Goal: Transaction & Acquisition: Subscribe to service/newsletter

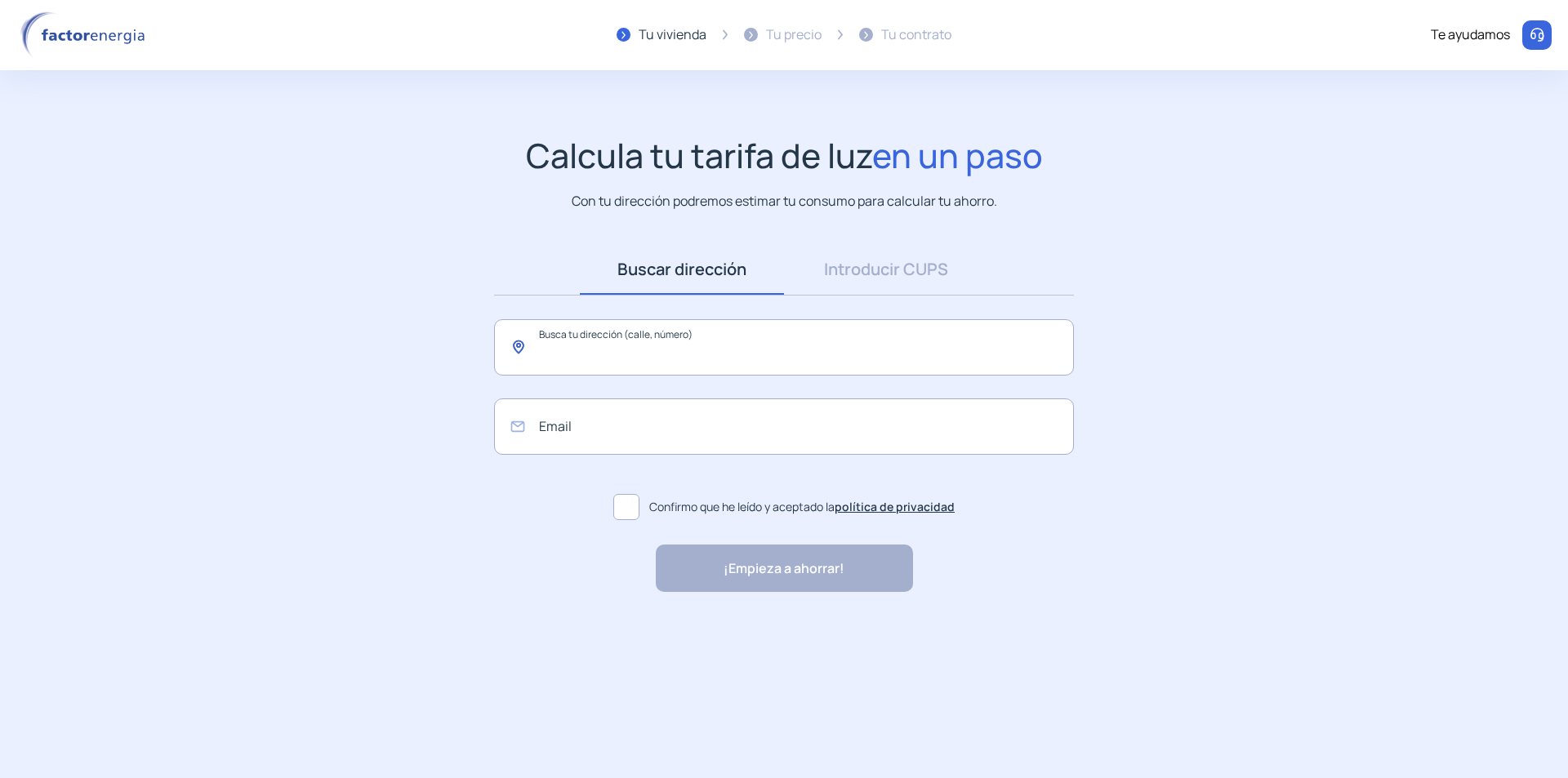
click at [589, 351] on input "text" at bounding box center [784, 347] width 580 height 57
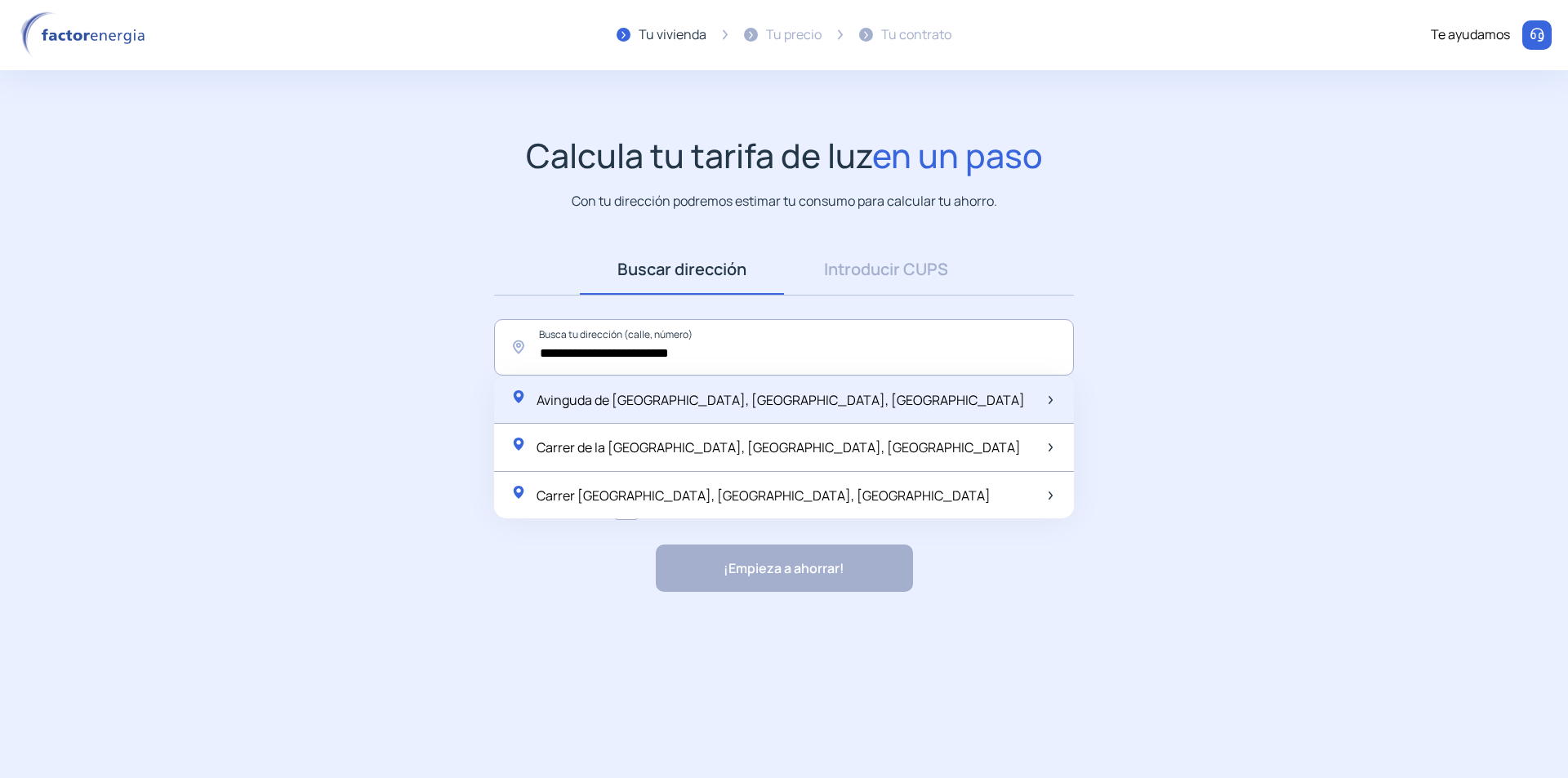
click at [676, 406] on span "Avinguda de [GEOGRAPHIC_DATA], [GEOGRAPHIC_DATA], [GEOGRAPHIC_DATA]" at bounding box center [781, 399] width 489 height 18
type input "**********"
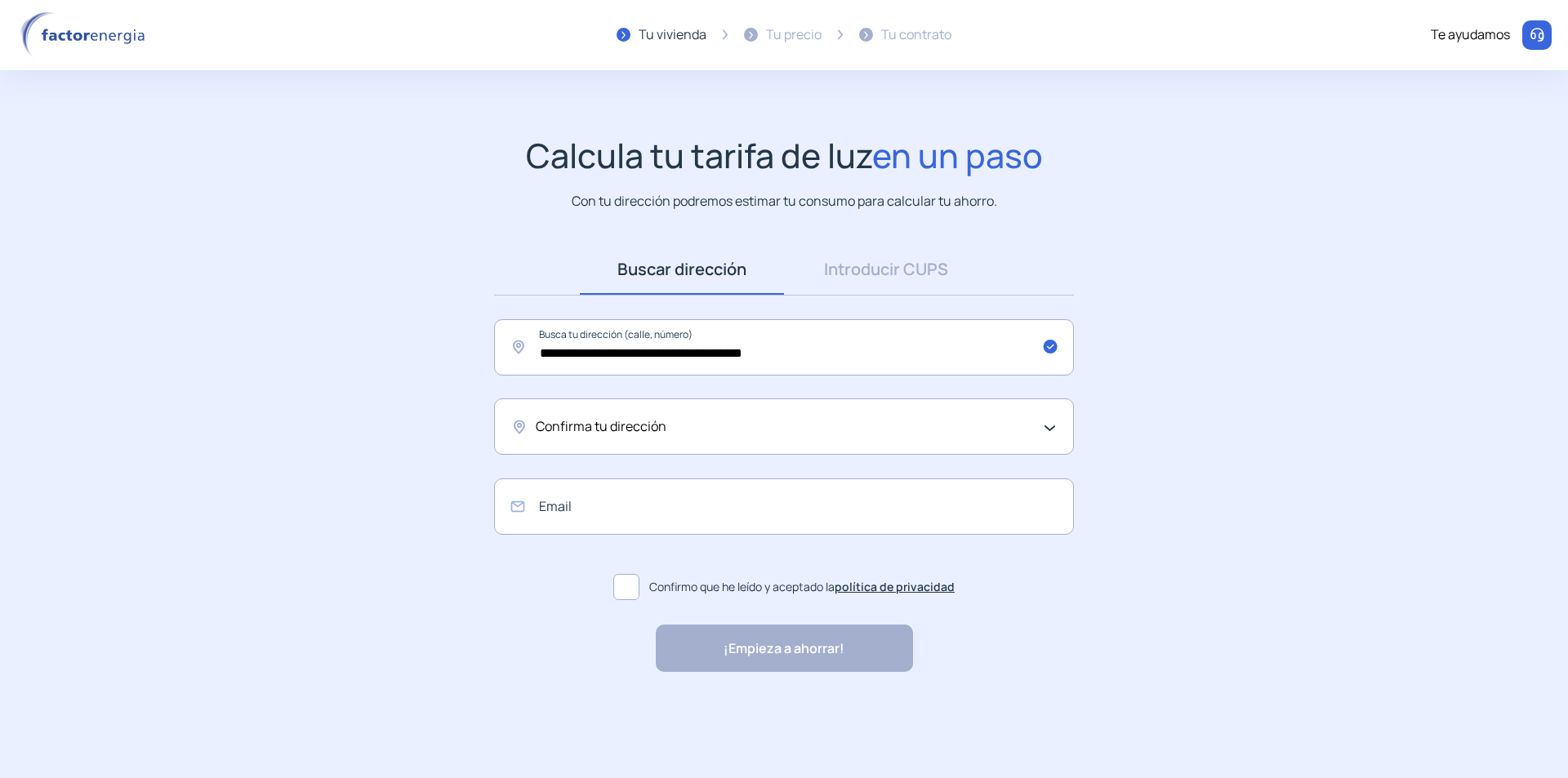
click at [631, 427] on span "Confirma tu dirección" at bounding box center [601, 427] width 131 height 21
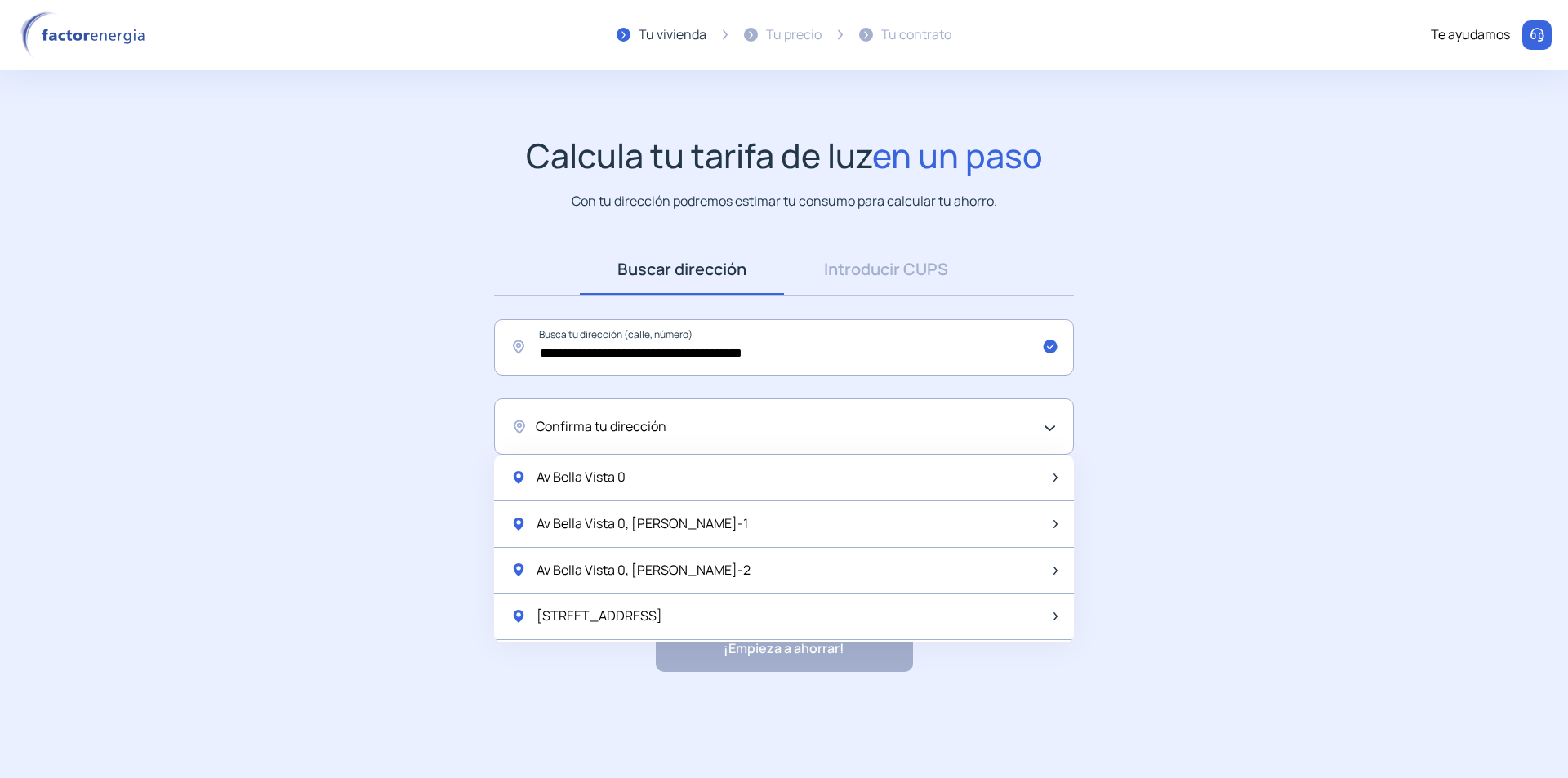
click at [631, 427] on span "Confirma tu dirección" at bounding box center [601, 427] width 131 height 21
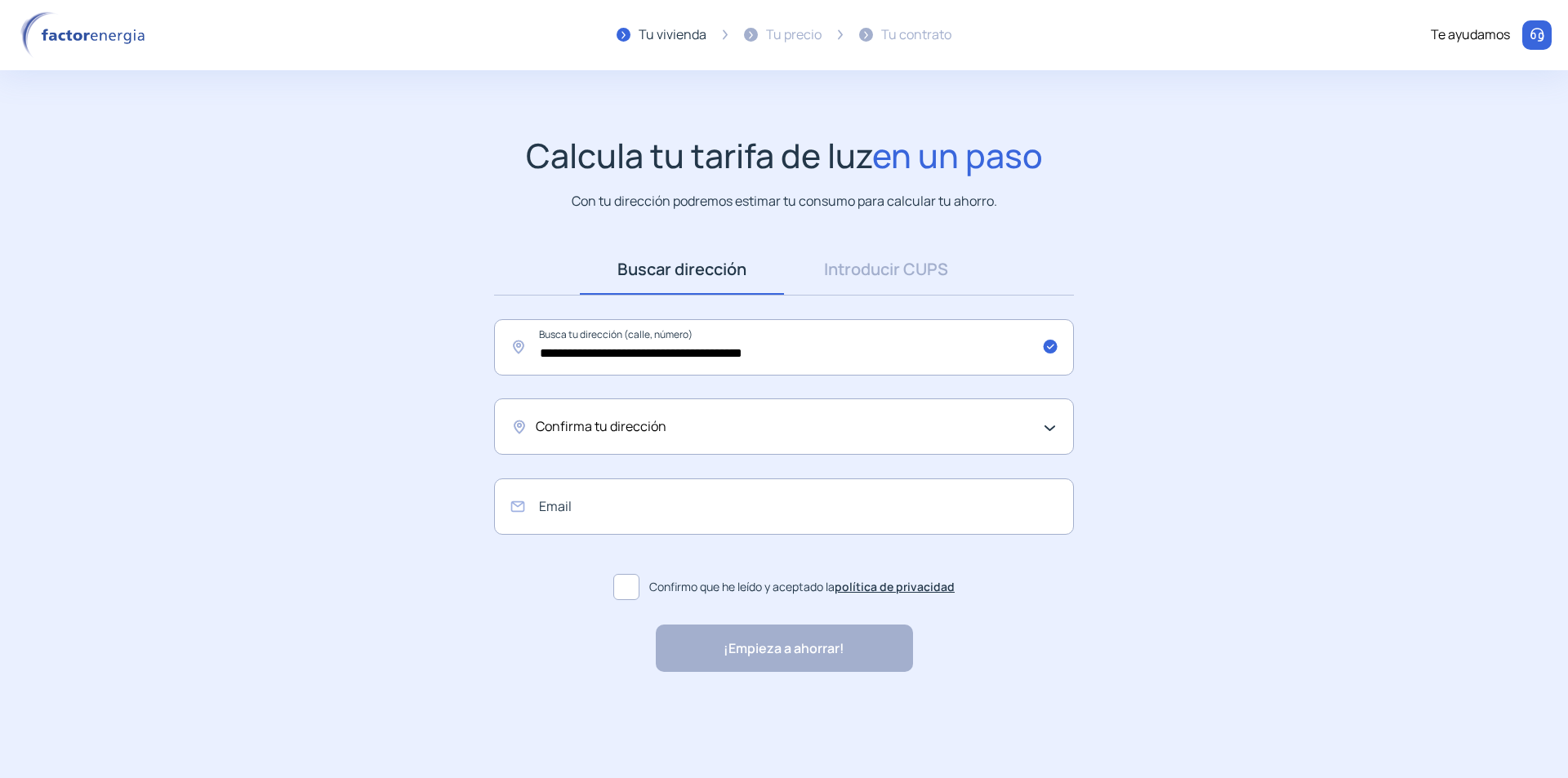
click at [631, 427] on span "Confirma tu dirección" at bounding box center [601, 427] width 131 height 21
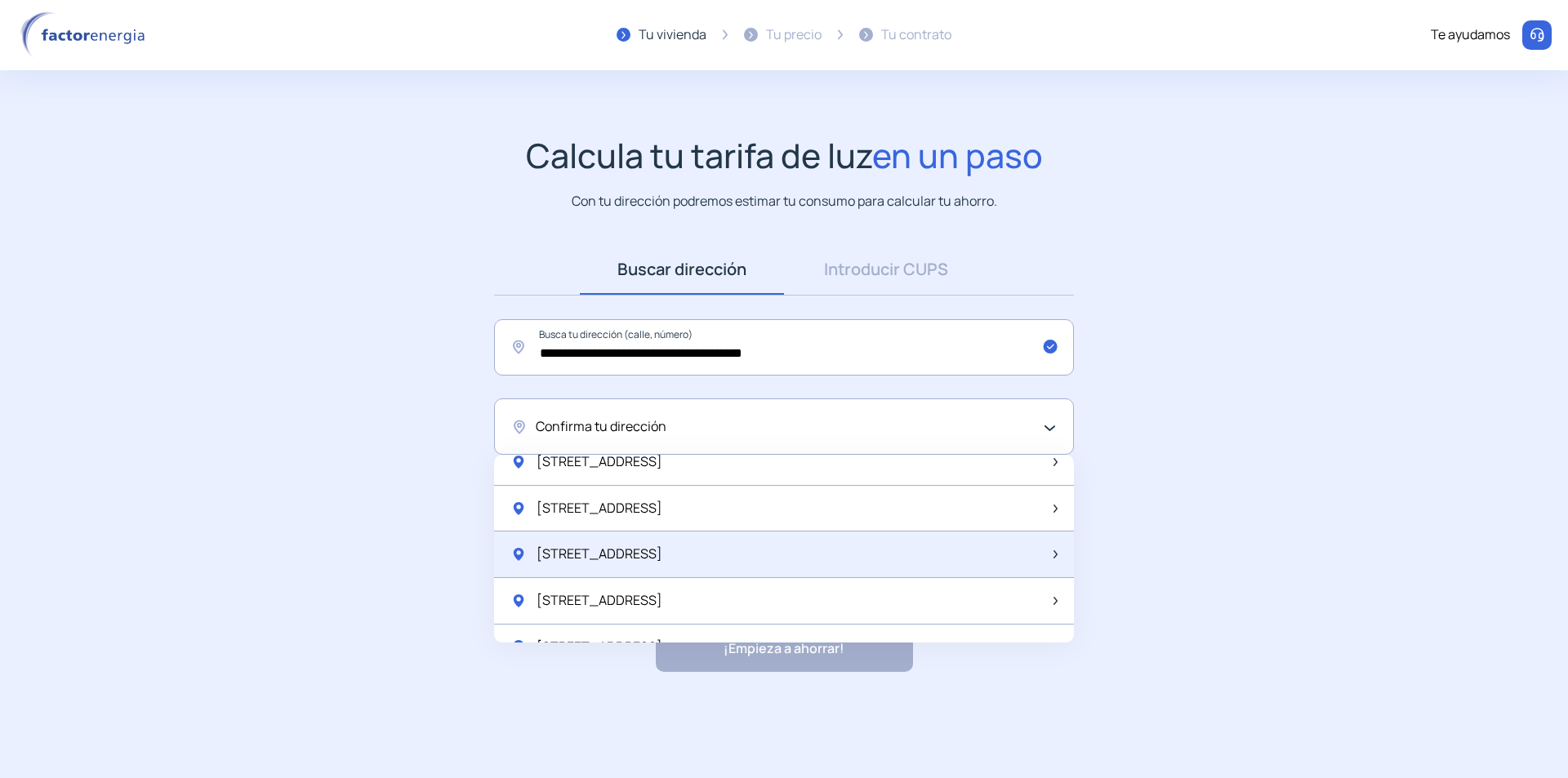
scroll to position [898, 0]
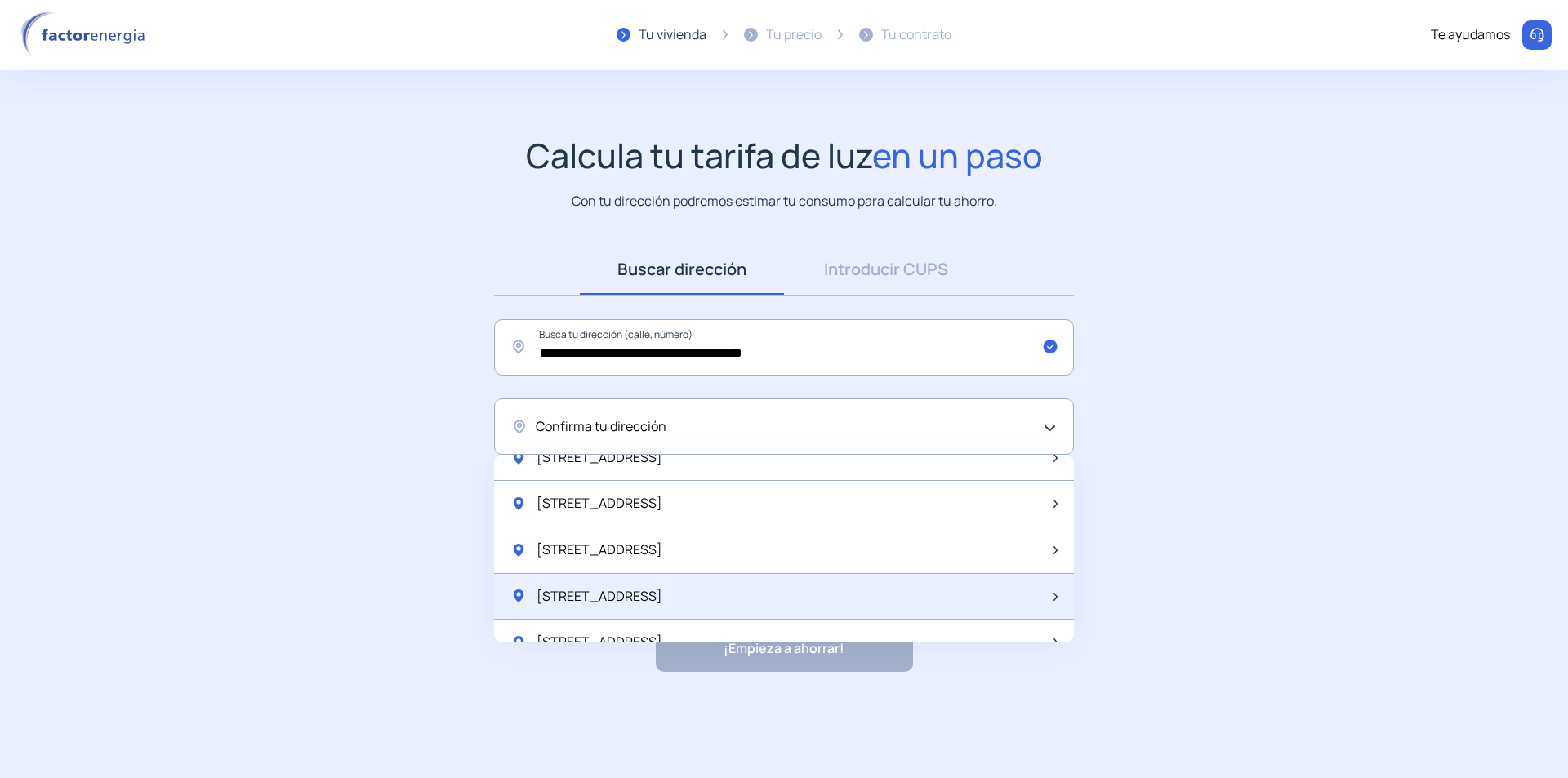
click at [727, 599] on div "[STREET_ADDRESS]" at bounding box center [784, 597] width 580 height 46
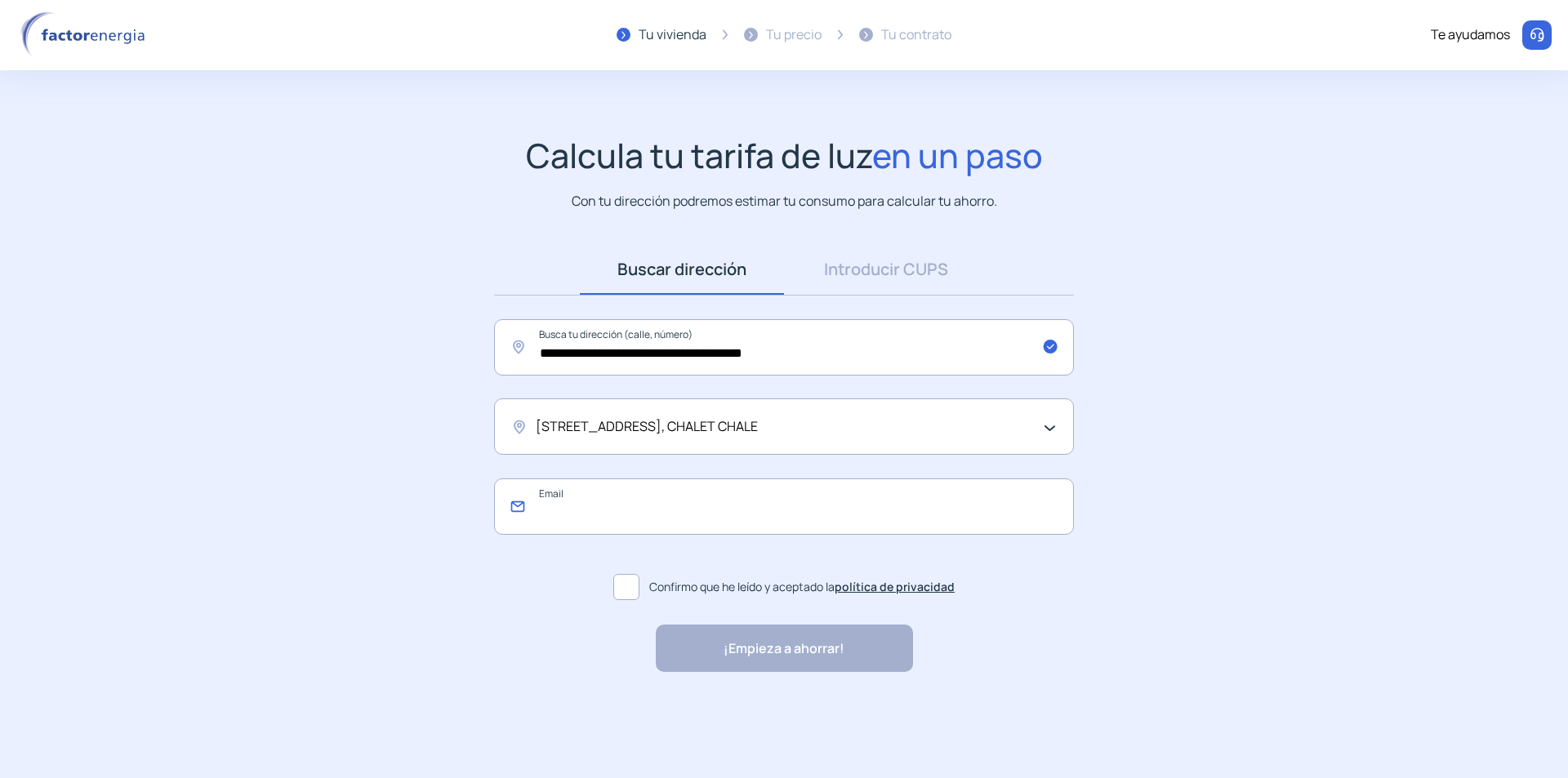
click at [588, 510] on input "email" at bounding box center [784, 506] width 580 height 57
type input "**********"
click at [623, 588] on span at bounding box center [627, 587] width 26 height 26
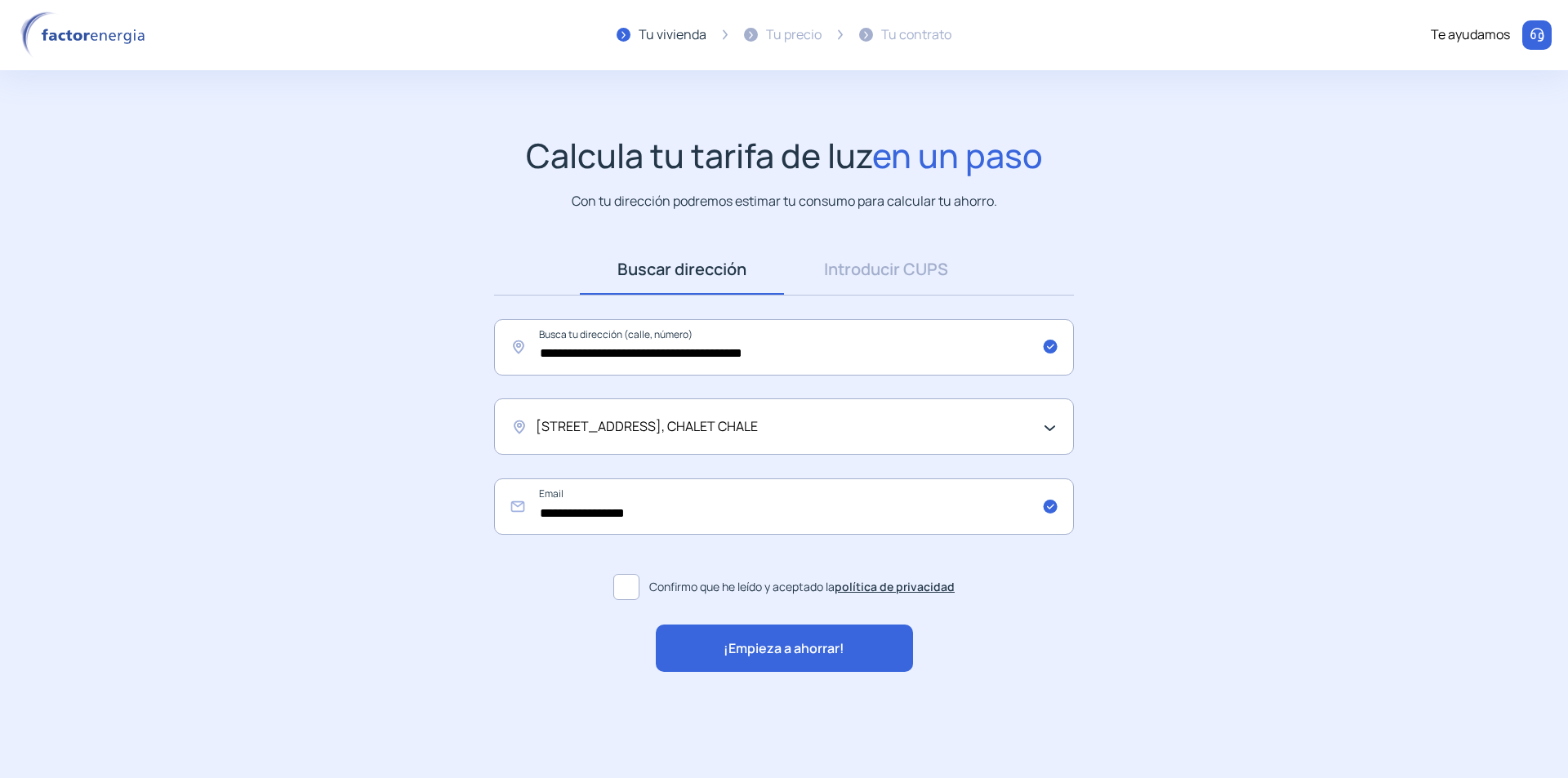
click at [756, 653] on span "¡Empieza a ahorrar!" at bounding box center [784, 649] width 121 height 21
